Goal: Find specific page/section: Find specific page/section

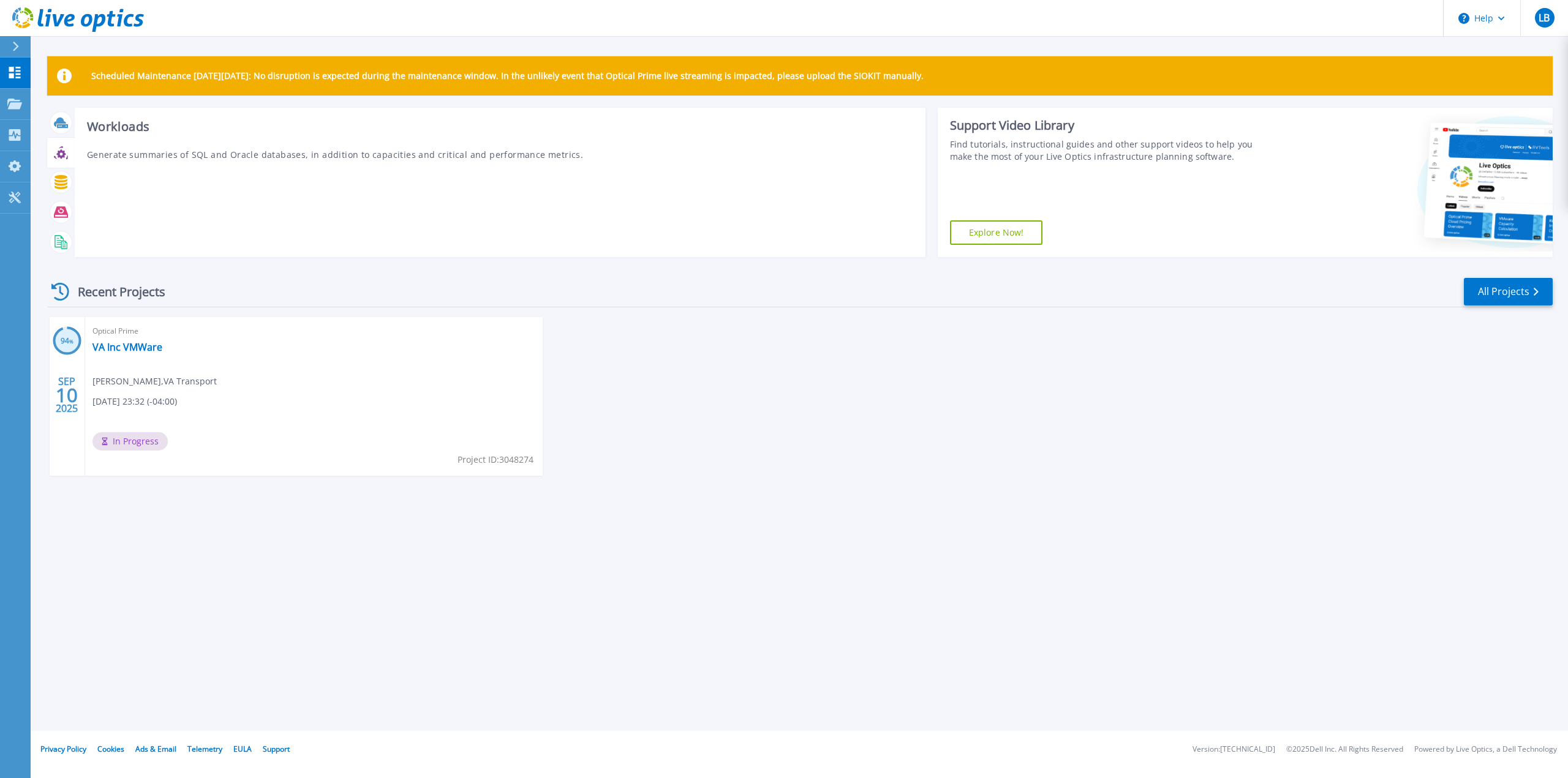
click at [60, 156] on icon at bounding box center [61, 154] width 9 height 9
click at [160, 157] on p "Generate summaries of SQL and Oracle databases, in addition to capacities and c…" at bounding box center [500, 154] width 826 height 13
click at [325, 221] on div "Workloads Generate summaries of SQL and Oracle databases, in addition to capaci…" at bounding box center [500, 182] width 851 height 149
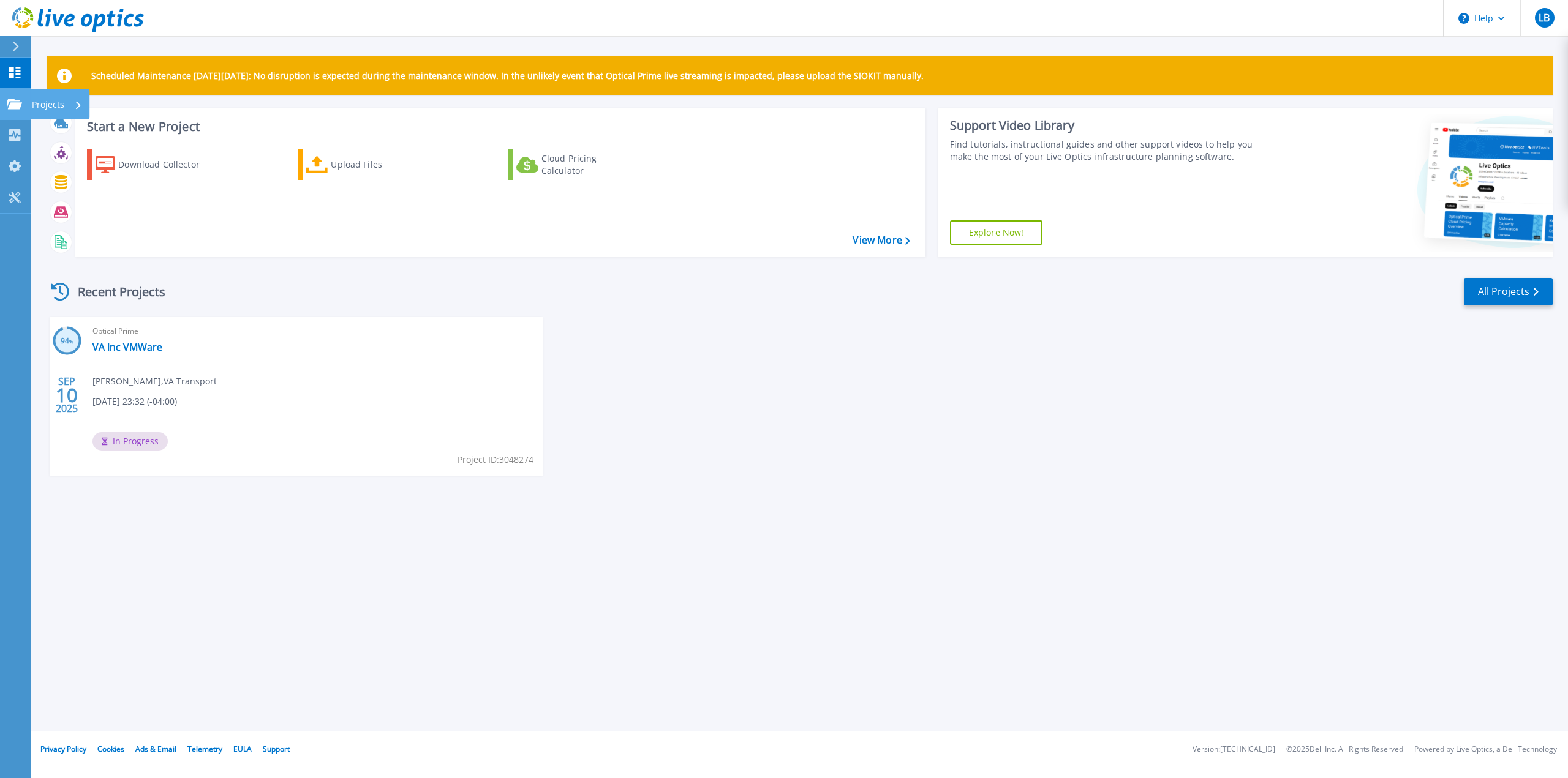
click at [43, 105] on p "Projects" at bounding box center [48, 105] width 33 height 32
click at [823, 428] on div "94 % SEP 10 2025 Optical Prime VA Inc VMWare Louis Bedard , VA Transport 09/09/…" at bounding box center [795, 408] width 1515 height 183
click at [887, 240] on link "View More" at bounding box center [881, 240] width 57 height 12
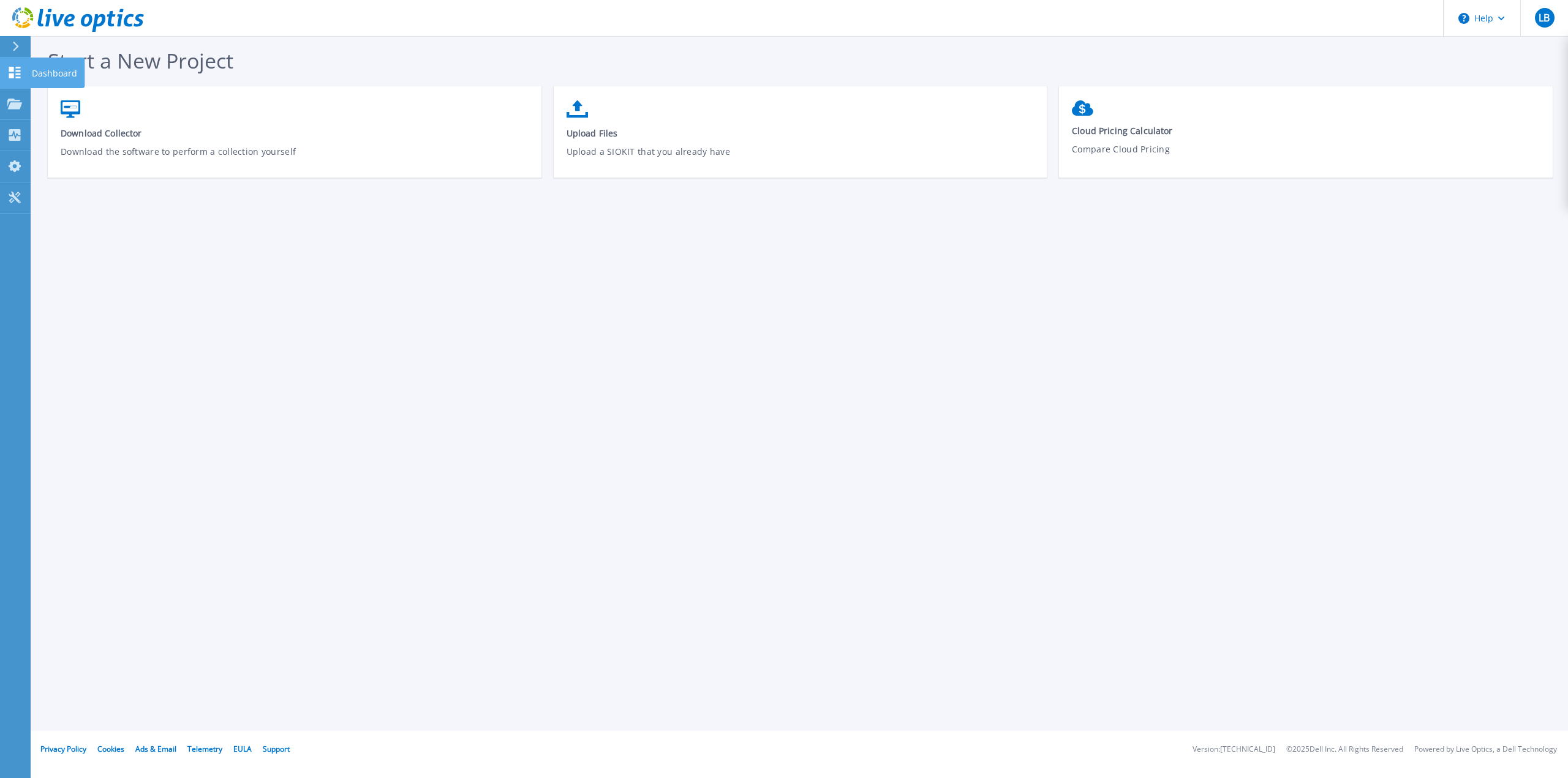
click at [15, 72] on icon at bounding box center [15, 72] width 15 height 12
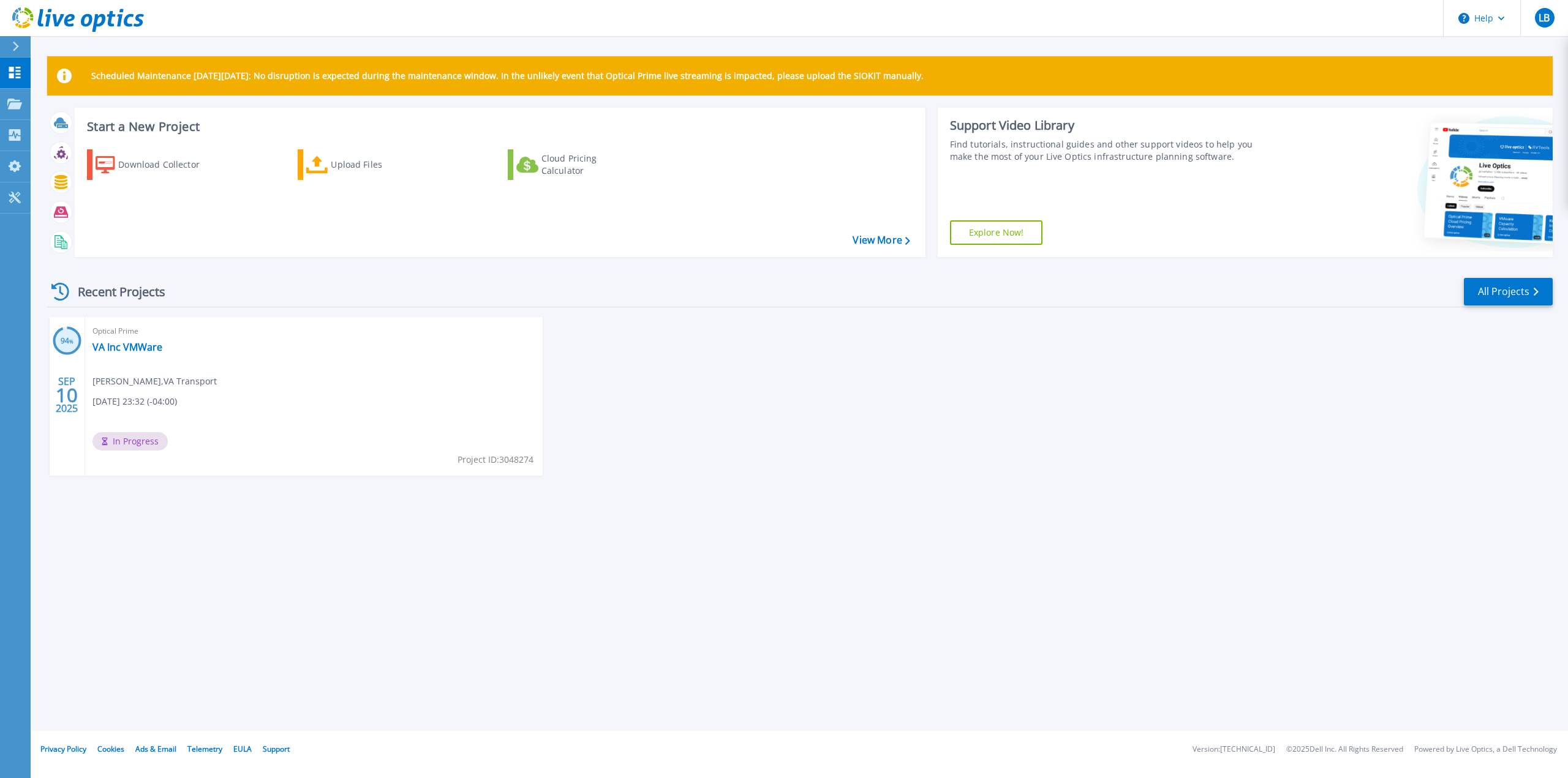
click at [1074, 656] on div "Scheduled Maintenance [DATE][DATE]: No disruption is expected during the mainte…" at bounding box center [799, 365] width 1537 height 731
